Goal: Task Accomplishment & Management: Use online tool/utility

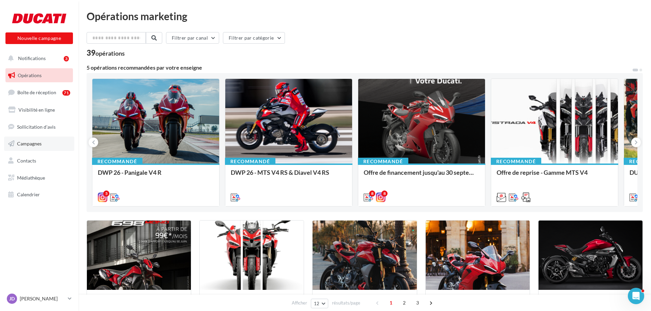
click at [37, 141] on span "Campagnes" at bounding box center [29, 143] width 25 height 6
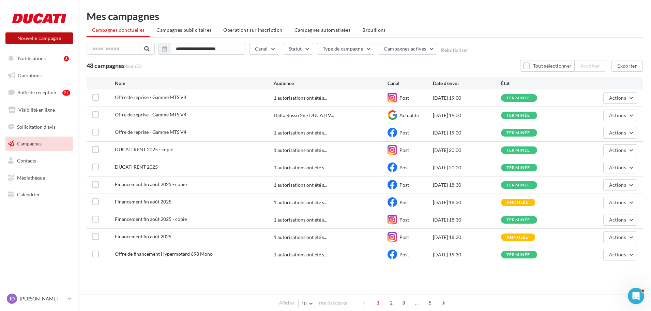
click at [39, 42] on button "Nouvelle campagne" at bounding box center [38, 38] width 67 height 12
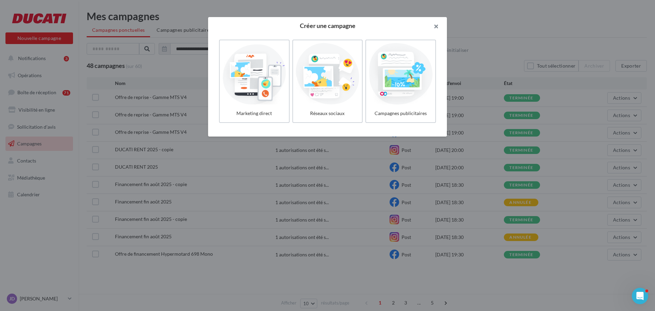
click at [434, 25] on button "button" at bounding box center [432, 27] width 27 height 20
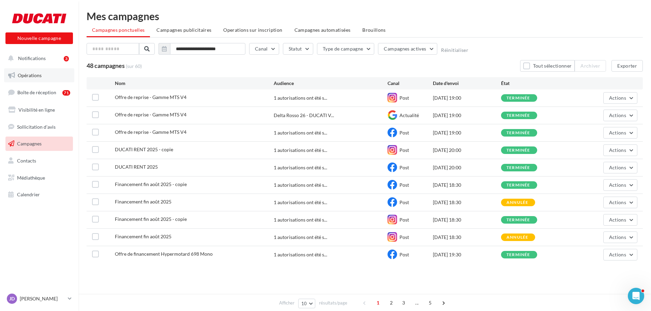
click at [29, 77] on span "Opérations" at bounding box center [30, 75] width 24 height 6
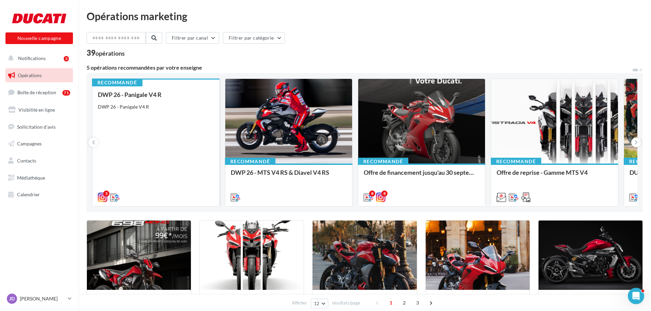
click at [180, 135] on div "DWP 26 - Panigale V4 R DWP 26 - Panigale V4 R" at bounding box center [156, 145] width 116 height 109
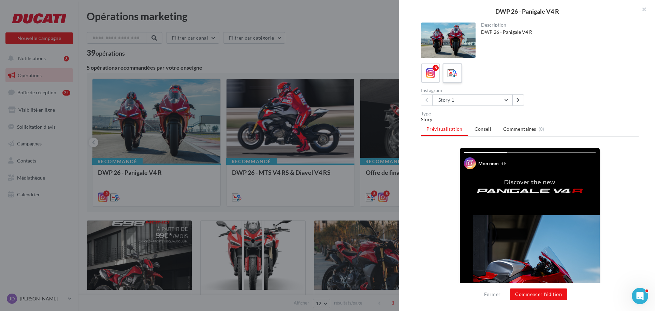
click at [450, 72] on icon at bounding box center [452, 73] width 10 height 10
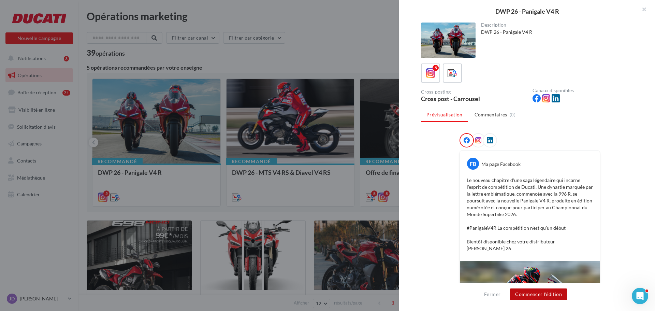
click at [542, 292] on button "Commencer l'édition" at bounding box center [538, 294] width 58 height 12
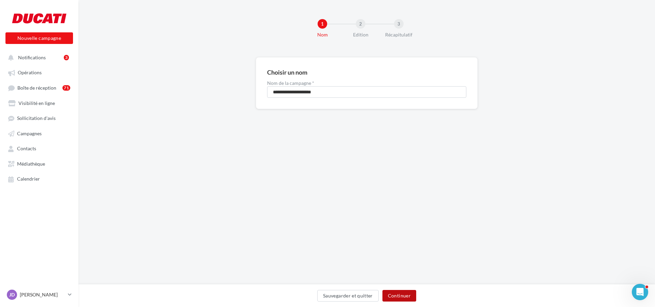
click at [412, 295] on button "Continuer" at bounding box center [399, 296] width 34 height 12
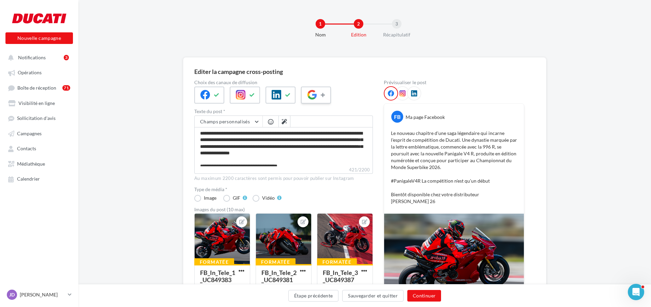
click at [324, 93] on icon at bounding box center [323, 95] width 5 height 5
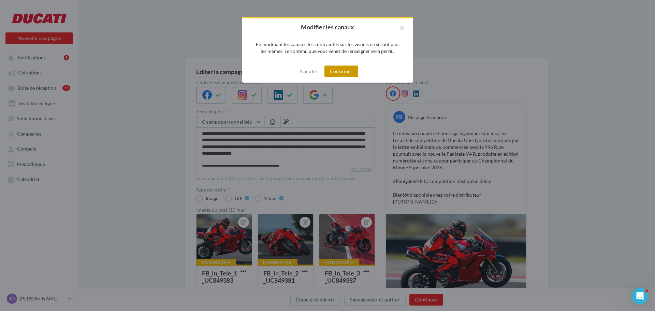
click at [336, 75] on button "Continuer" at bounding box center [341, 71] width 34 height 12
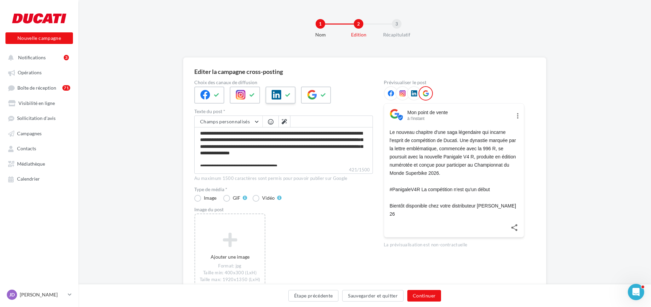
click at [284, 97] on button at bounding box center [288, 95] width 8 height 10
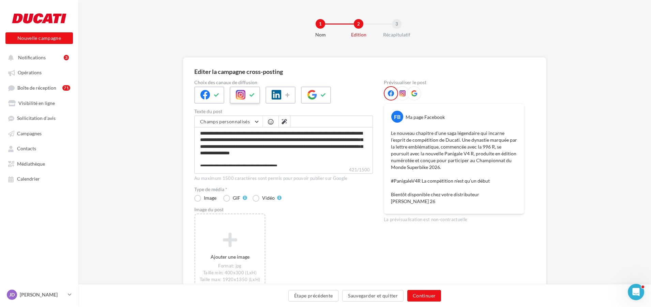
click at [255, 97] on button at bounding box center [252, 95] width 8 height 10
click at [219, 97] on button at bounding box center [217, 95] width 8 height 10
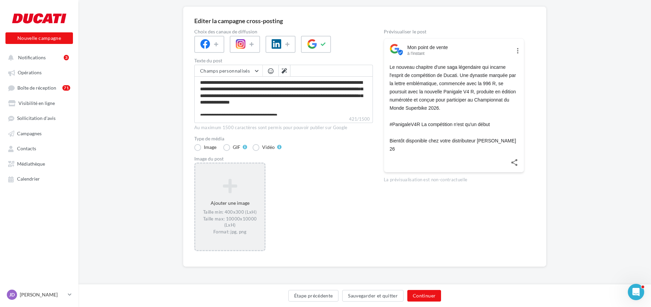
click at [212, 204] on div "Ajouter une image Taille min: 400x300 (LxH) Taille max: 10000x10000 (LxH) Forma…" at bounding box center [229, 206] width 69 height 63
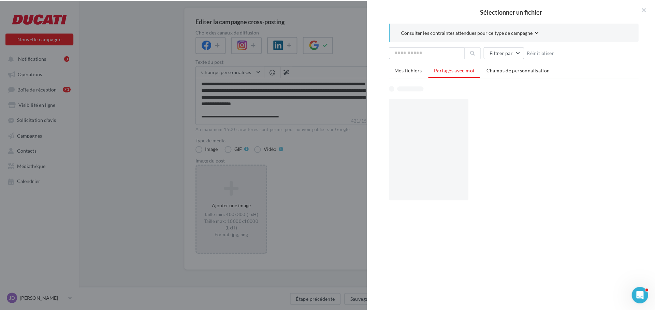
scroll to position [47, 0]
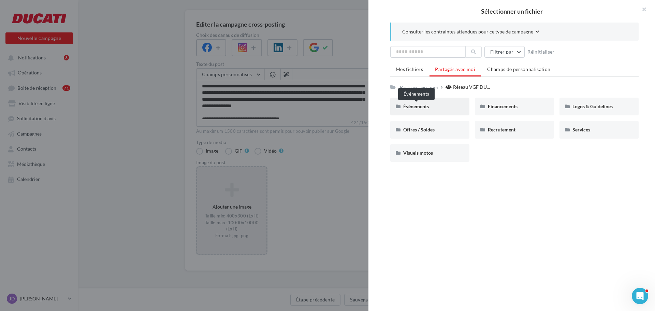
click at [406, 108] on span "Événements" at bounding box center [416, 106] width 26 height 6
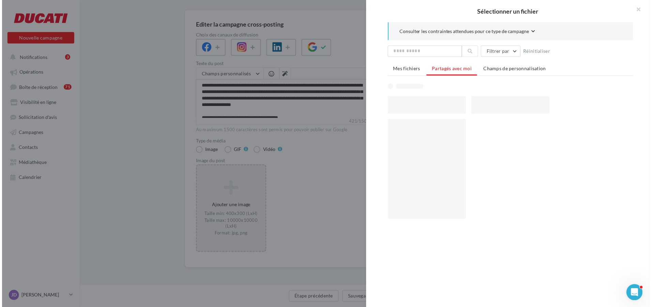
scroll to position [51, 0]
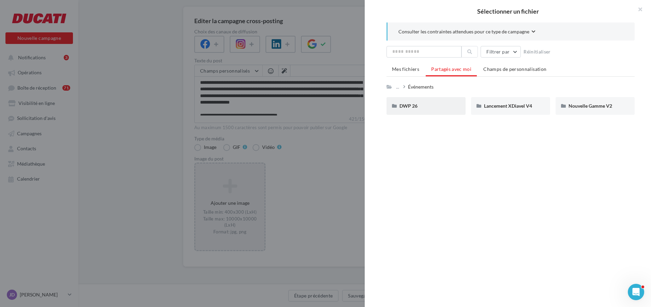
click at [435, 110] on div "DWP 26" at bounding box center [426, 106] width 79 height 18
click at [487, 105] on span "Panigale V4 R" at bounding box center [498, 106] width 29 height 6
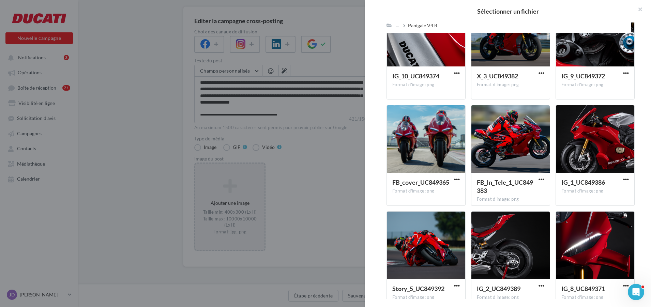
scroll to position [740, 0]
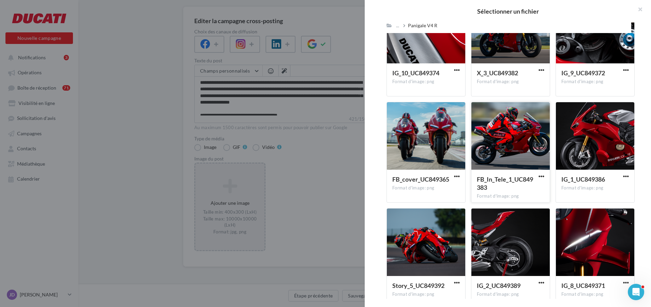
click at [472, 155] on div at bounding box center [510, 136] width 78 height 68
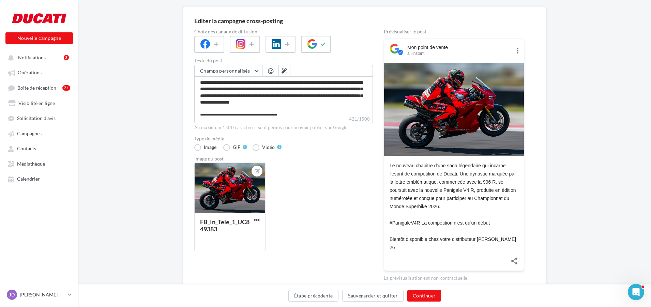
scroll to position [74, 0]
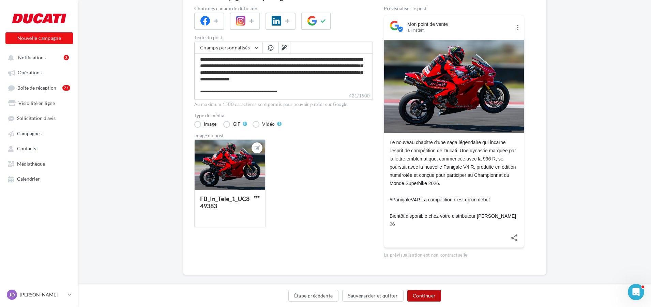
click at [425, 296] on button "Continuer" at bounding box center [424, 296] width 34 height 12
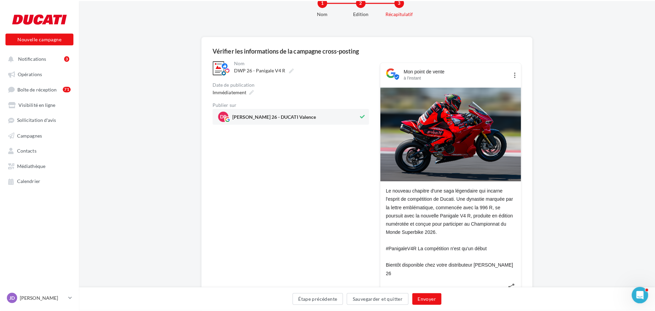
scroll to position [34, 0]
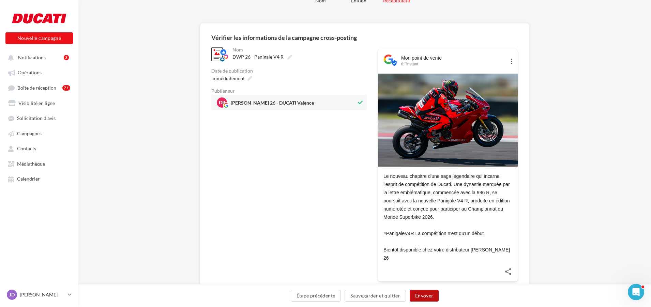
click at [428, 297] on button "Envoyer" at bounding box center [424, 296] width 29 height 12
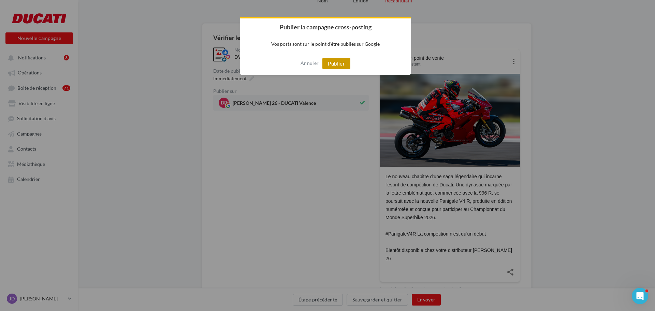
click at [340, 63] on button "Publier" at bounding box center [336, 64] width 28 height 12
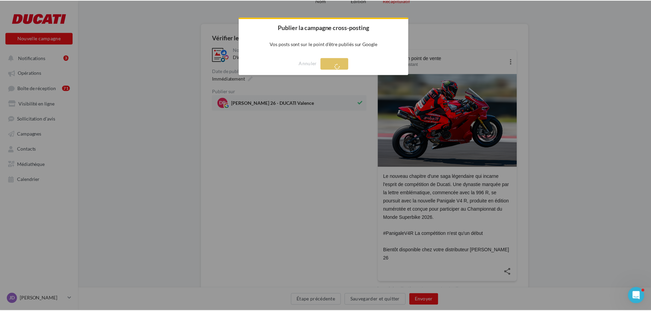
scroll to position [11, 0]
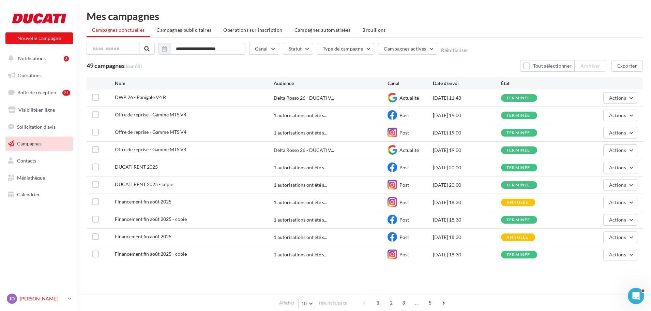
click at [70, 297] on icon at bounding box center [70, 298] width 4 height 6
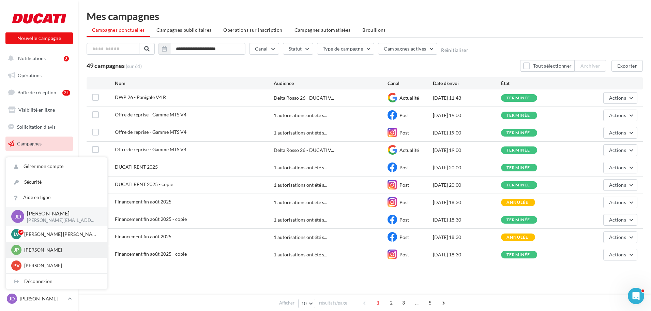
click at [54, 251] on p "[PERSON_NAME]" at bounding box center [61, 249] width 75 height 7
